Goal: Find specific fact: Find specific fact

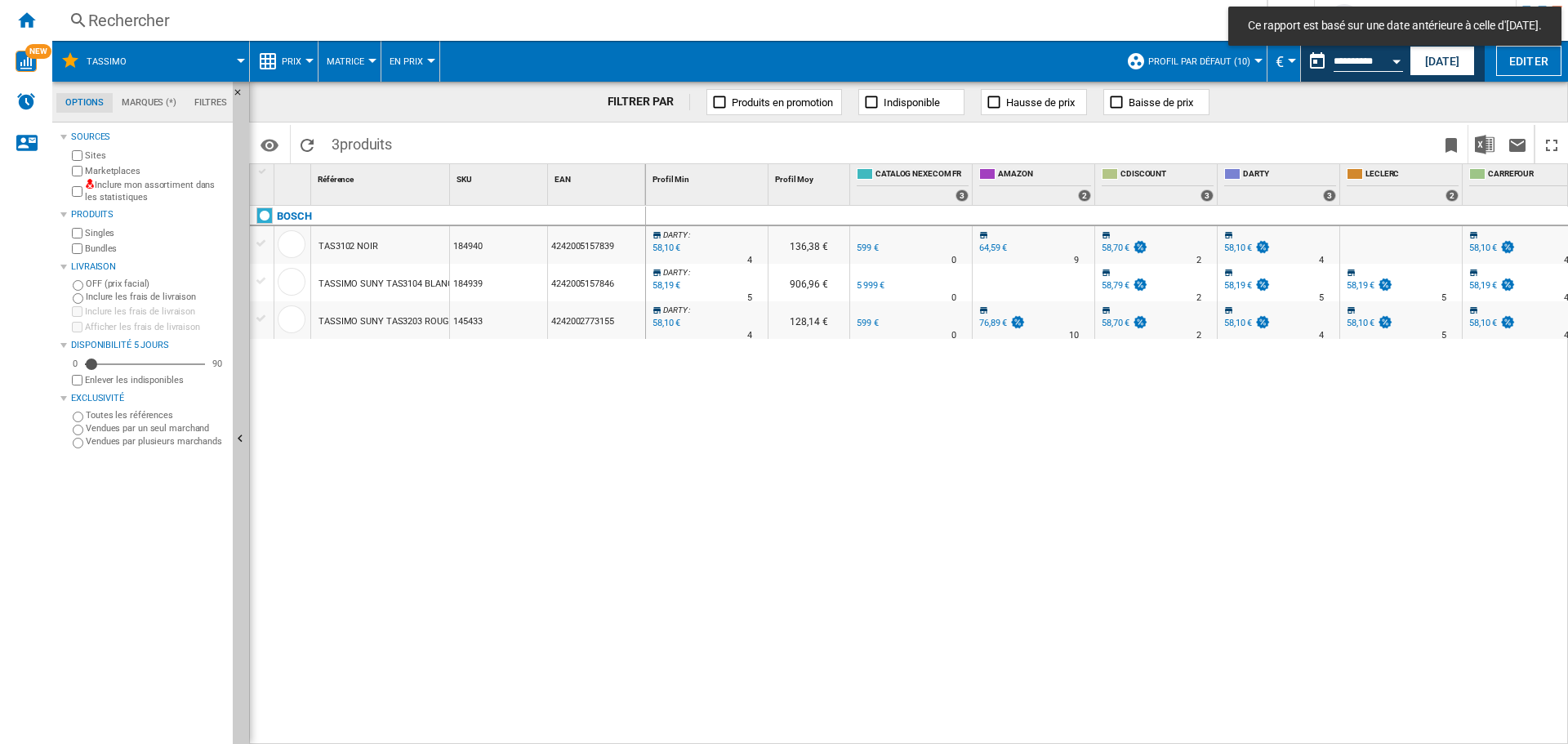
click at [212, 17] on div "Rechercher" at bounding box center [656, 20] width 1136 height 23
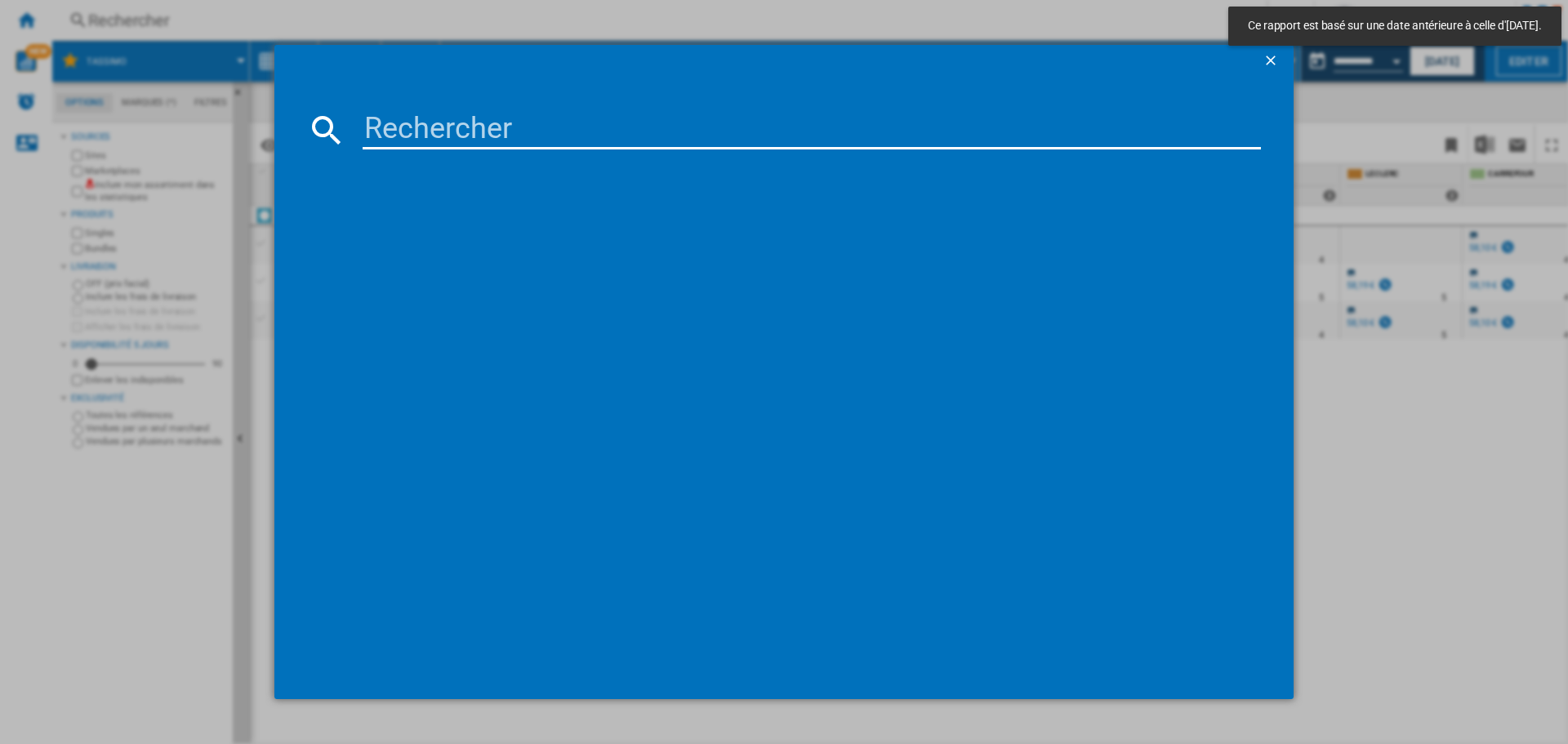
drag, startPoint x: 1396, startPoint y: 44, endPoint x: 1412, endPoint y: 51, distance: 17.5
click at [1400, 45] on div "Ce rapport est basé sur une date antérieure à celle d'[DATE]." at bounding box center [1395, 26] width 333 height 40
click at [1270, 55] on ng-md-icon "getI18NText('BUTTONS.CLOSE_DIALOG')" at bounding box center [1272, 61] width 19 height 19
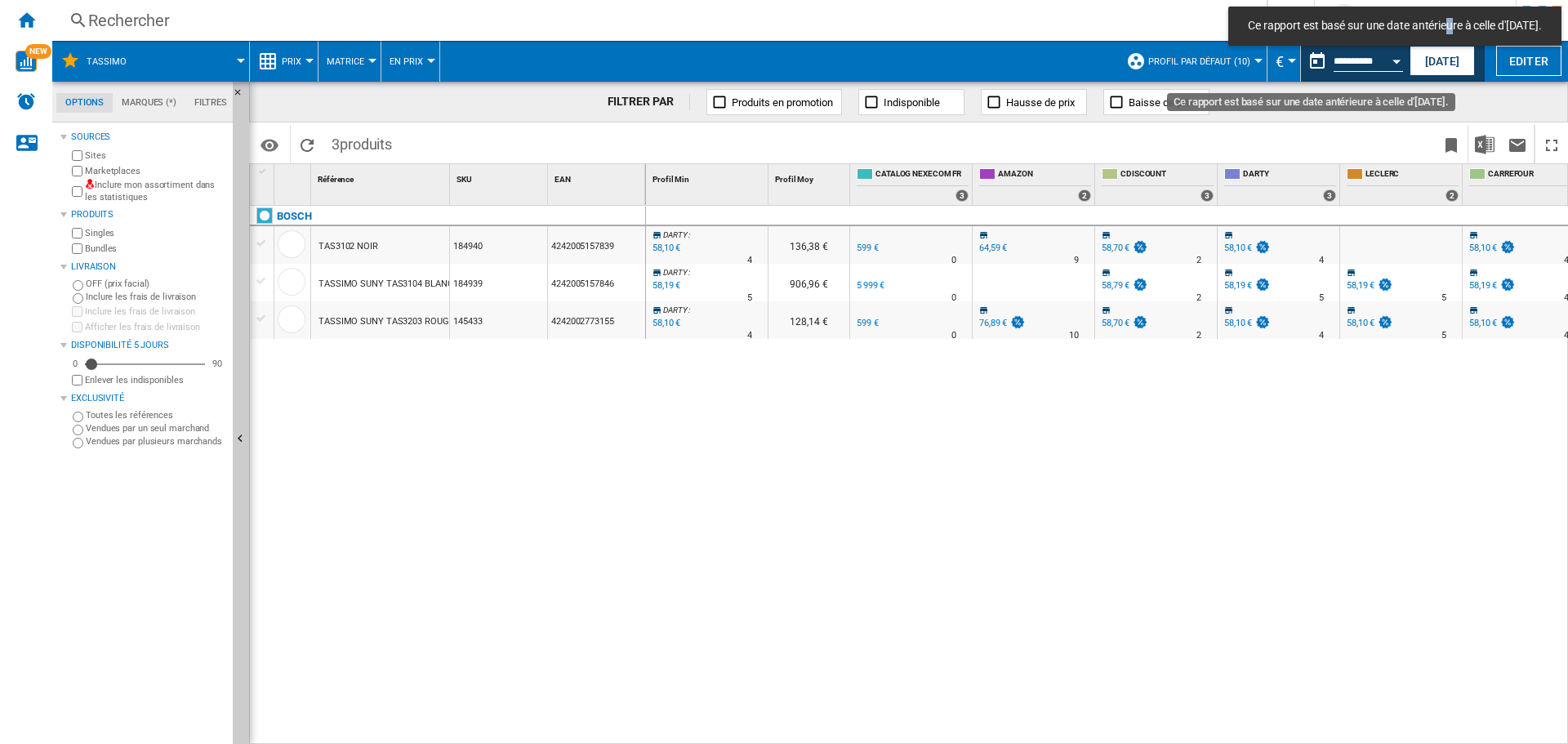
click at [1382, 54] on button "Open calendar" at bounding box center [1396, 58] width 29 height 29
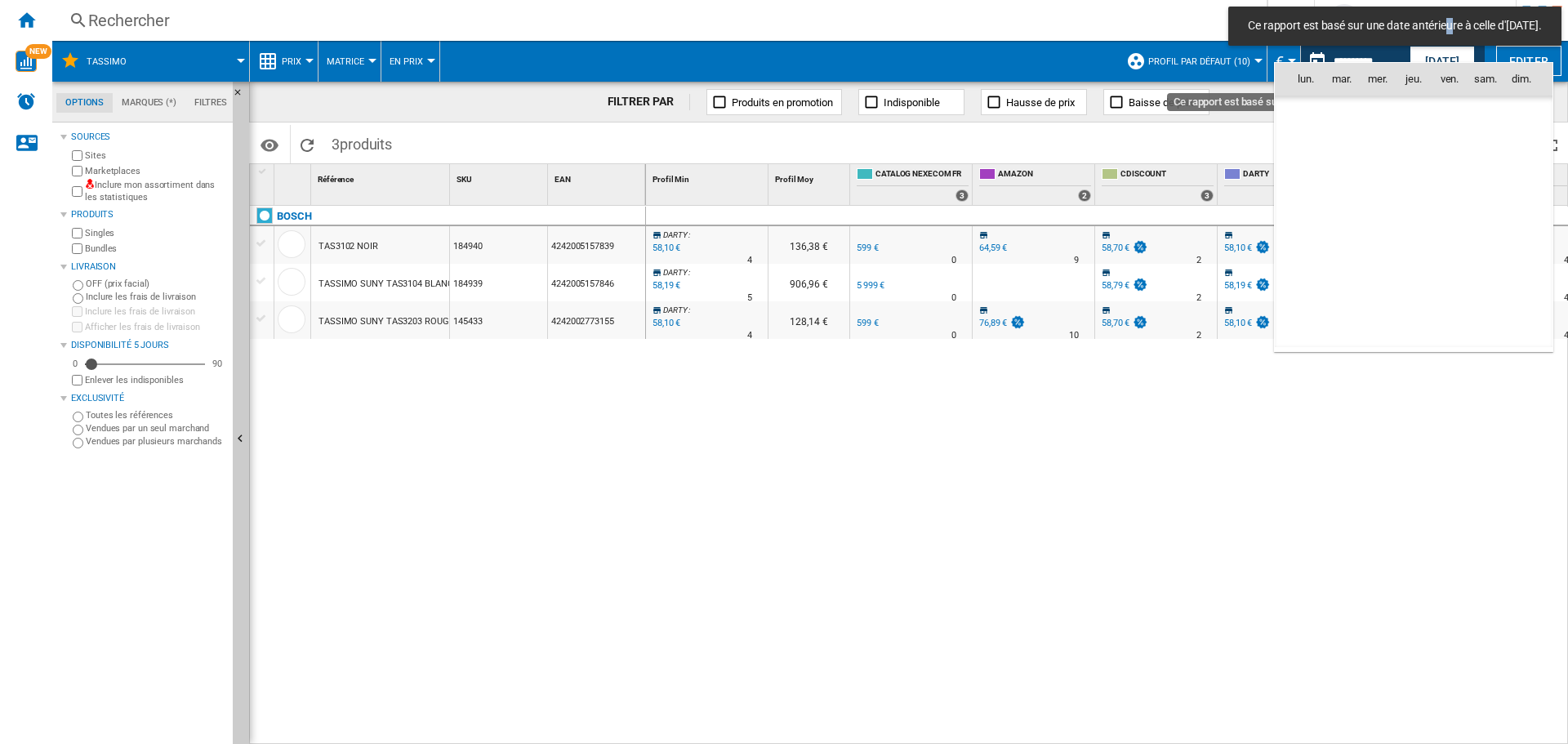
scroll to position [7791, 0]
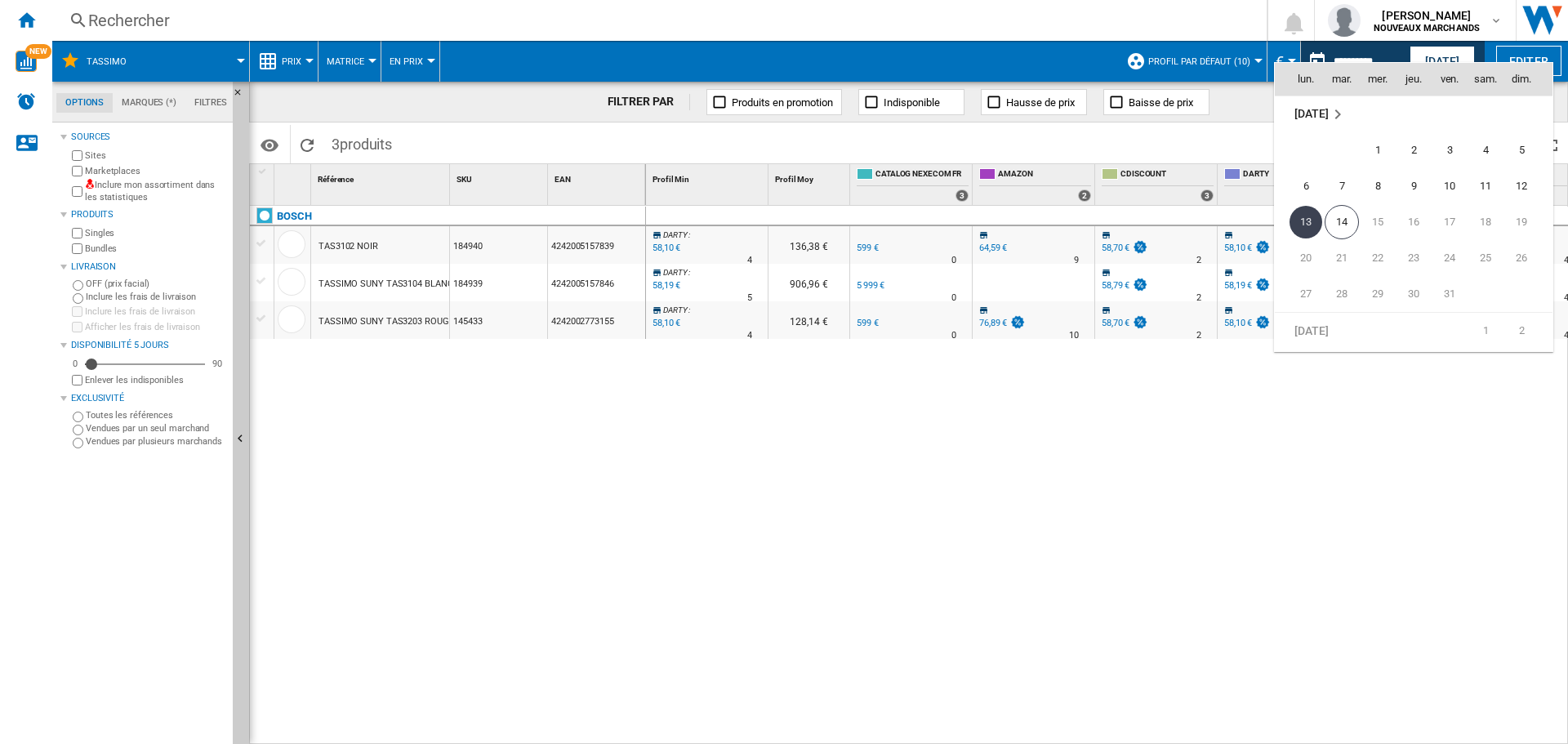
click at [1417, 57] on div at bounding box center [784, 372] width 1568 height 744
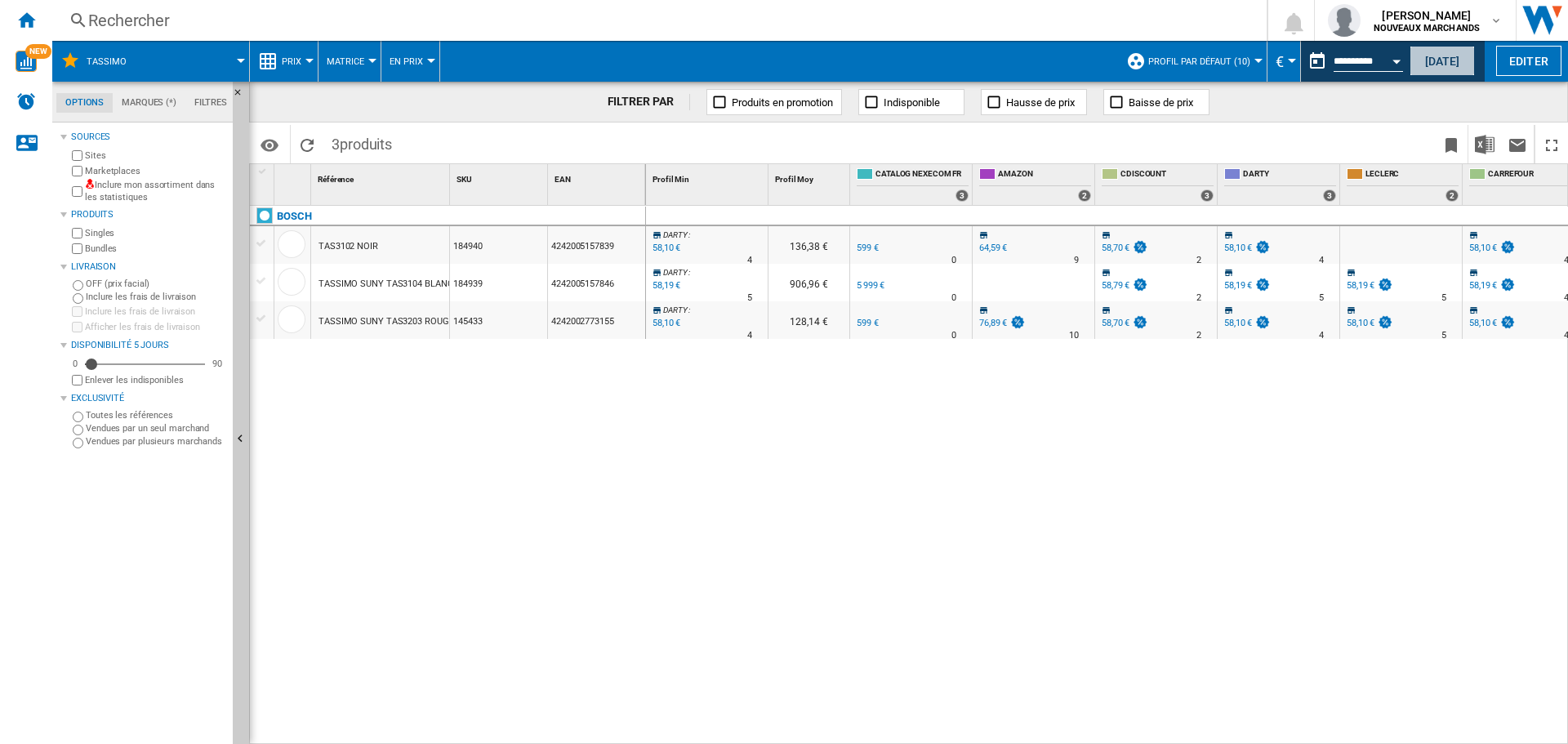
click at [1417, 57] on button "[DATE]" at bounding box center [1443, 61] width 66 height 30
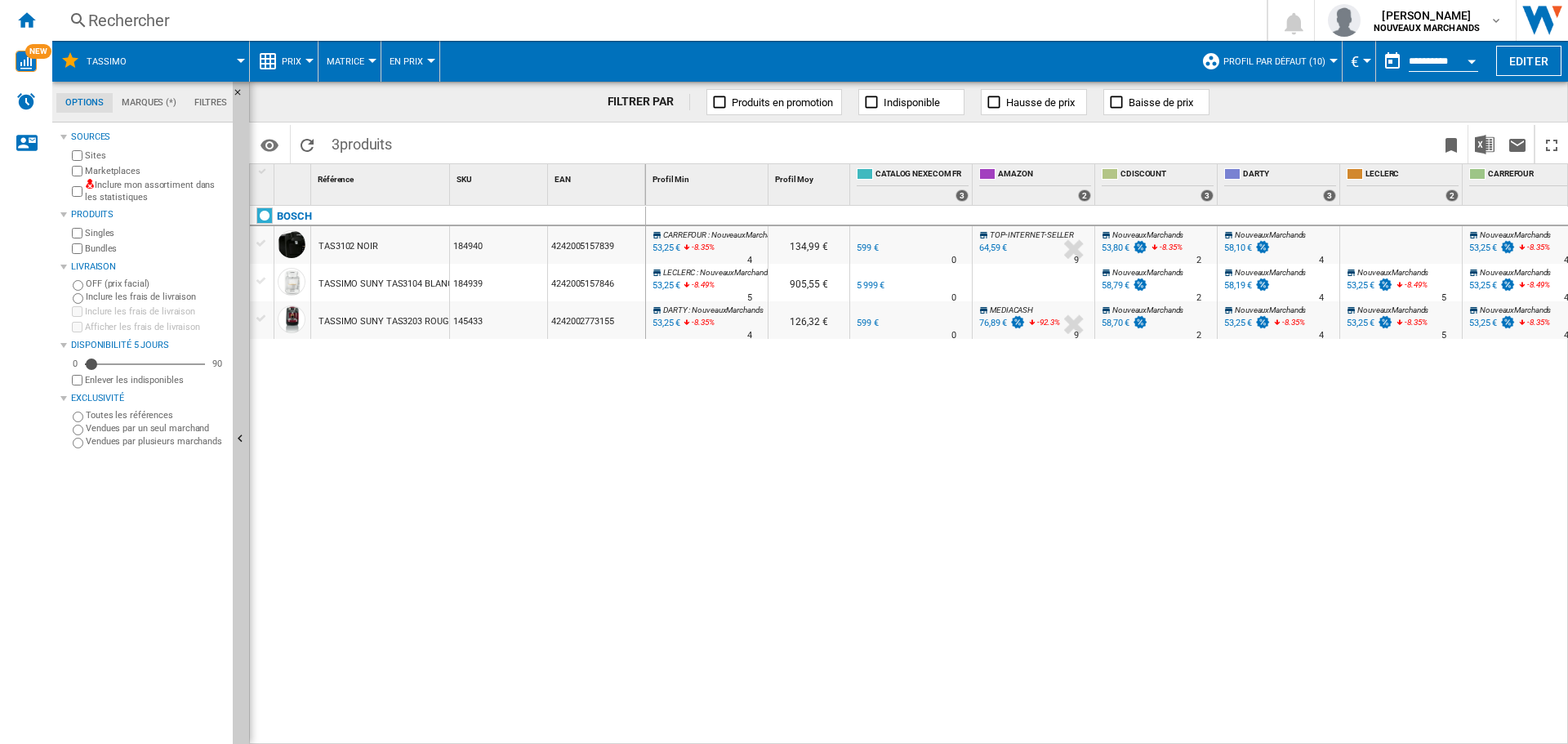
click at [287, 15] on div "Rechercher" at bounding box center [656, 20] width 1136 height 23
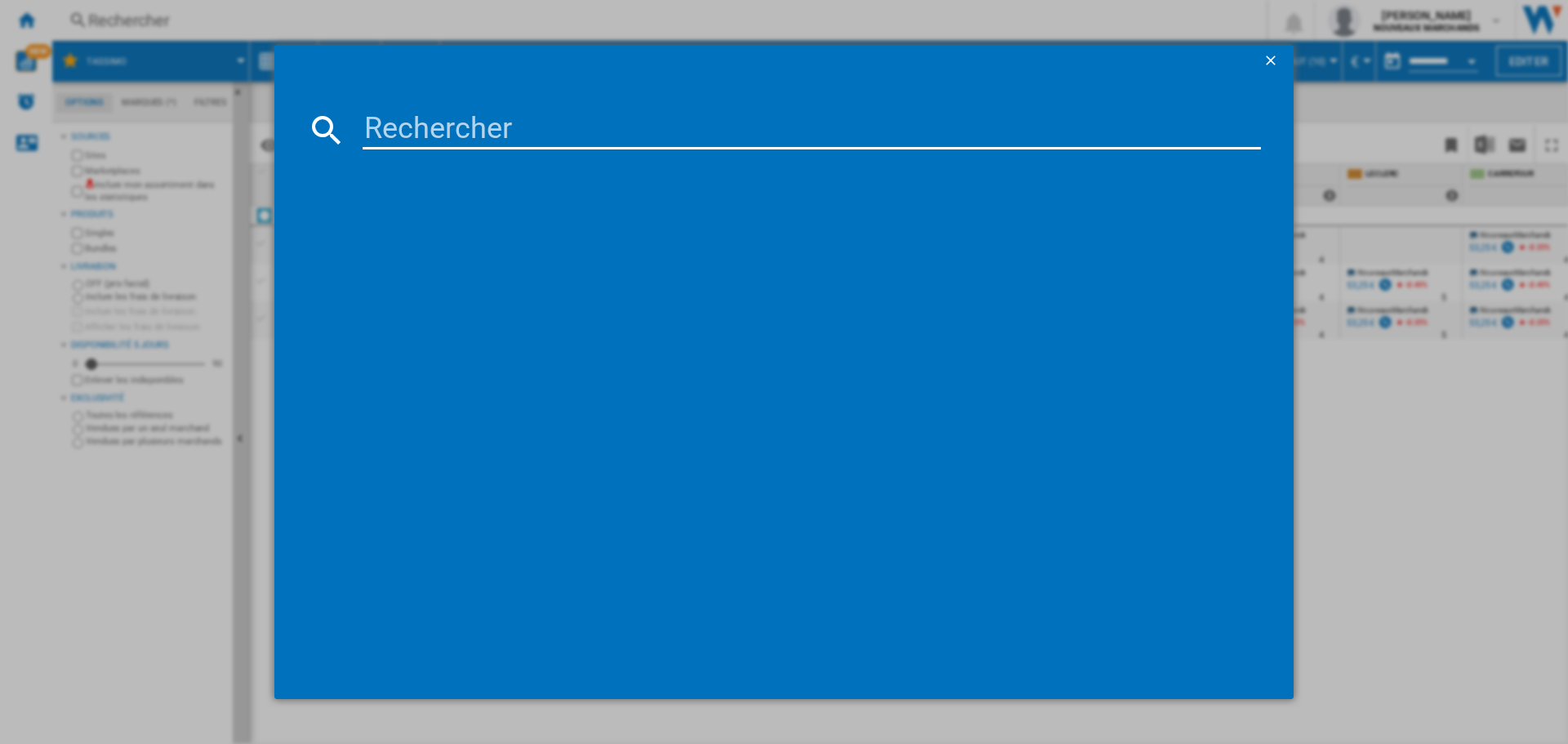
click at [442, 129] on input at bounding box center [811, 129] width 899 height 40
type input "8017709282998"
